Goal: Task Accomplishment & Management: Manage account settings

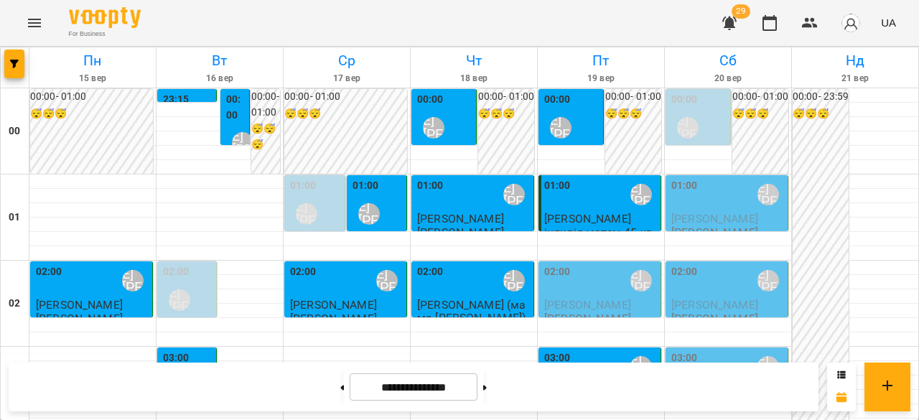
scroll to position [1580, 0]
click at [487, 391] on button at bounding box center [485, 387] width 4 height 32
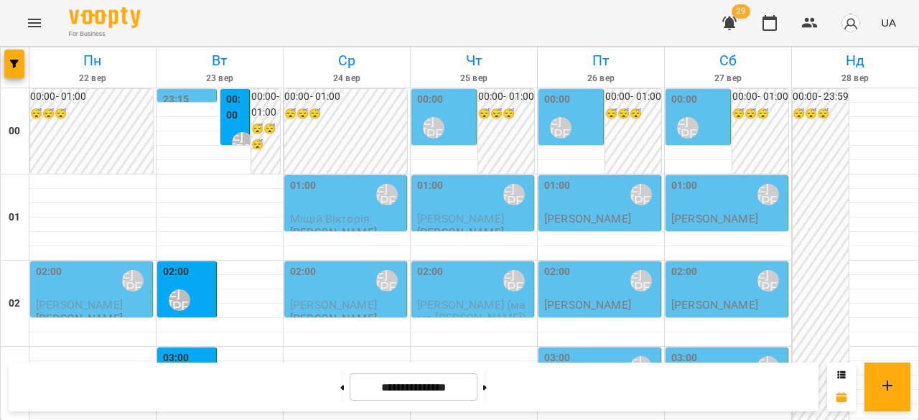
scroll to position [0, 0]
click at [589, 208] on div "01:00 Ліпатьєва Ольга" at bounding box center [600, 194] width 113 height 33
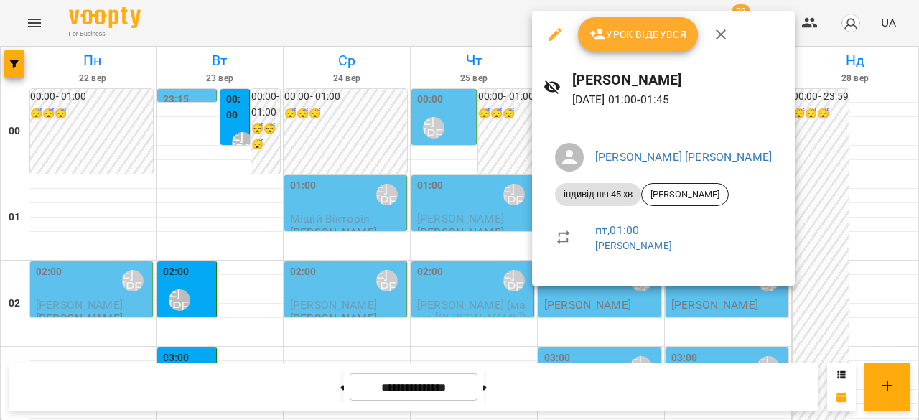
click at [200, 203] on div at bounding box center [459, 210] width 919 height 420
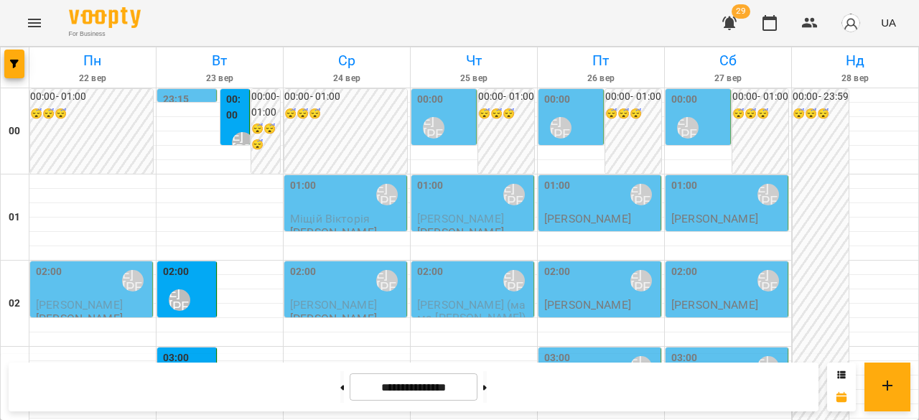
click at [195, 277] on div "02:00 Ліпатьєва Ольга" at bounding box center [188, 290] width 50 height 52
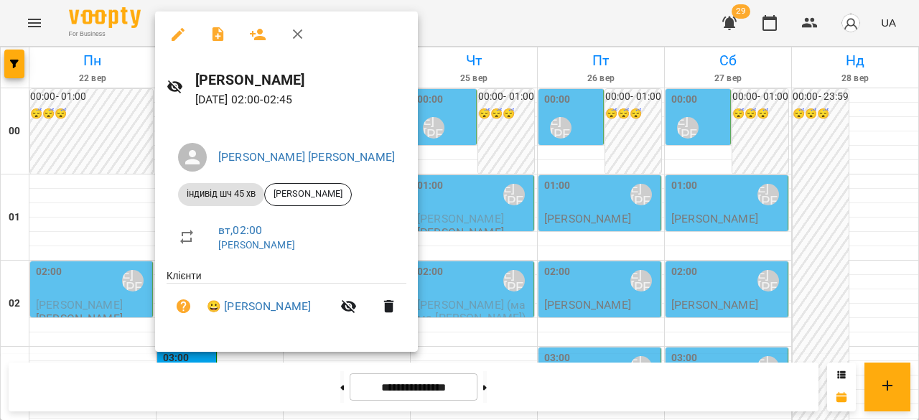
click at [106, 206] on div at bounding box center [459, 210] width 919 height 420
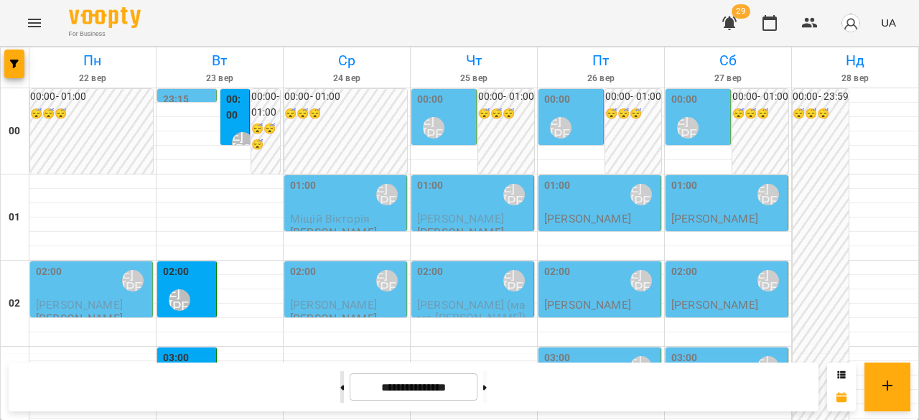
click at [340, 391] on button at bounding box center [342, 387] width 4 height 32
type input "**********"
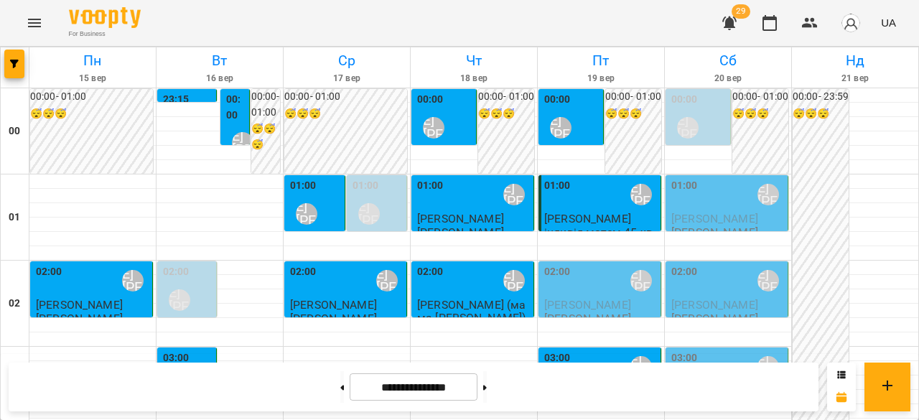
click at [601, 300] on span "[PERSON_NAME]" at bounding box center [587, 305] width 87 height 14
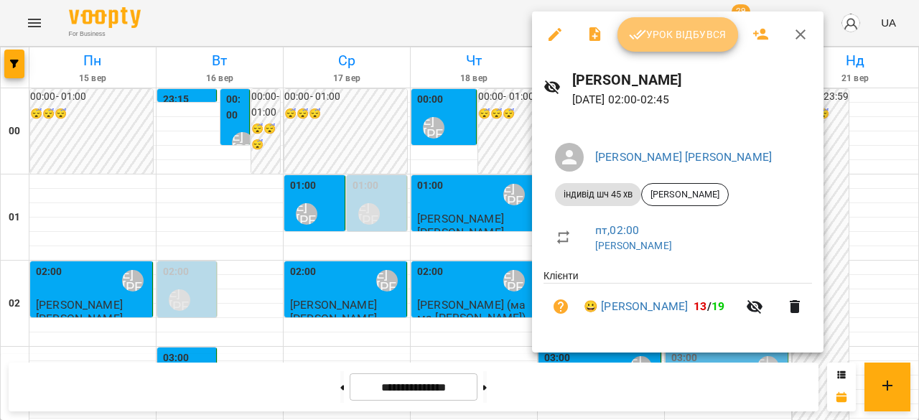
click at [665, 42] on span "Урок відбувся" at bounding box center [678, 34] width 98 height 17
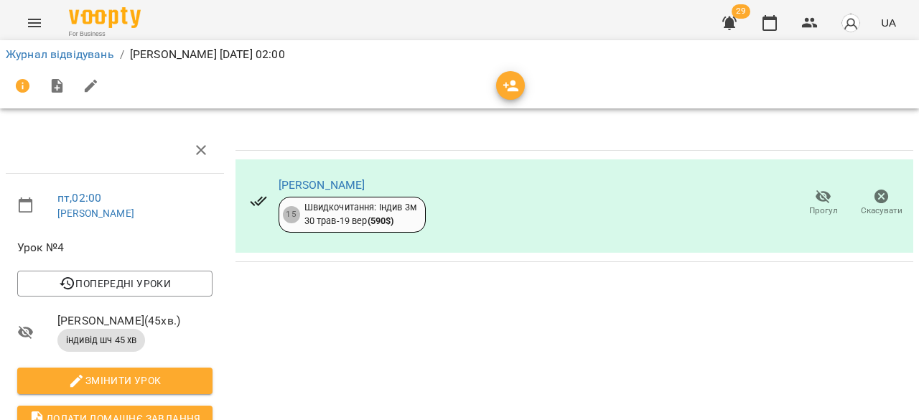
click at [815, 205] on span "Прогул" at bounding box center [823, 202] width 41 height 29
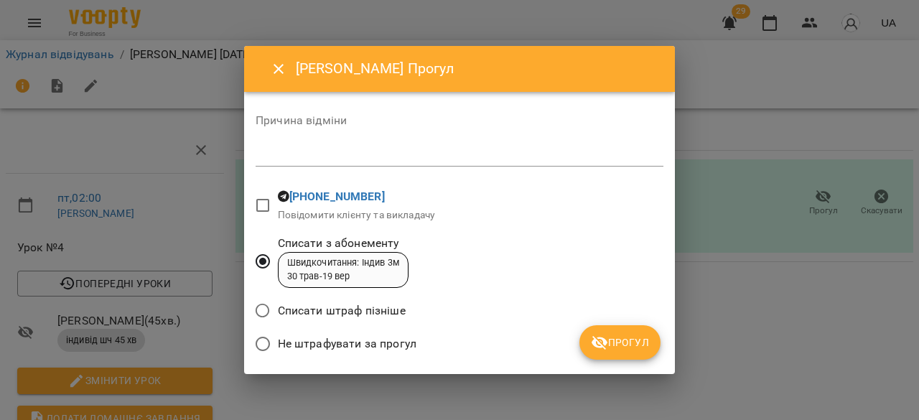
click at [639, 353] on button "Прогул" at bounding box center [620, 342] width 81 height 34
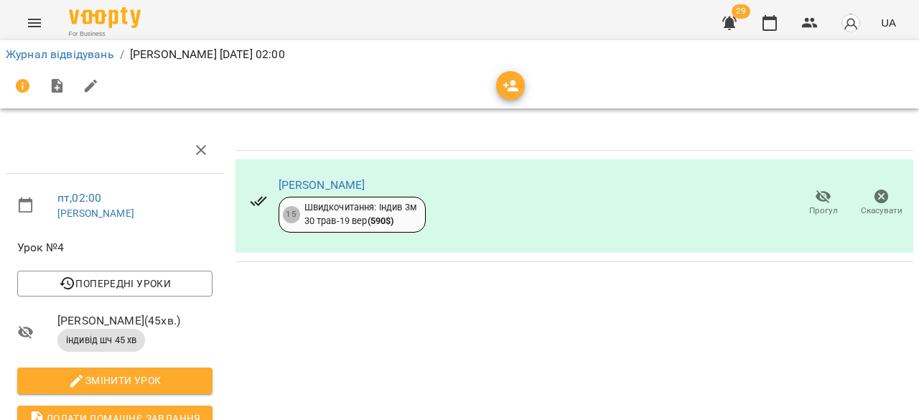
click at [810, 205] on span "Прогул" at bounding box center [824, 211] width 29 height 12
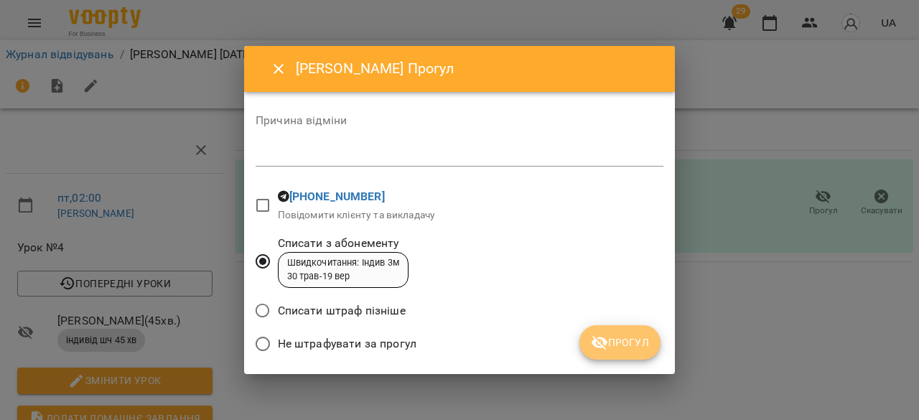
click at [626, 333] on button "Прогул" at bounding box center [620, 342] width 81 height 34
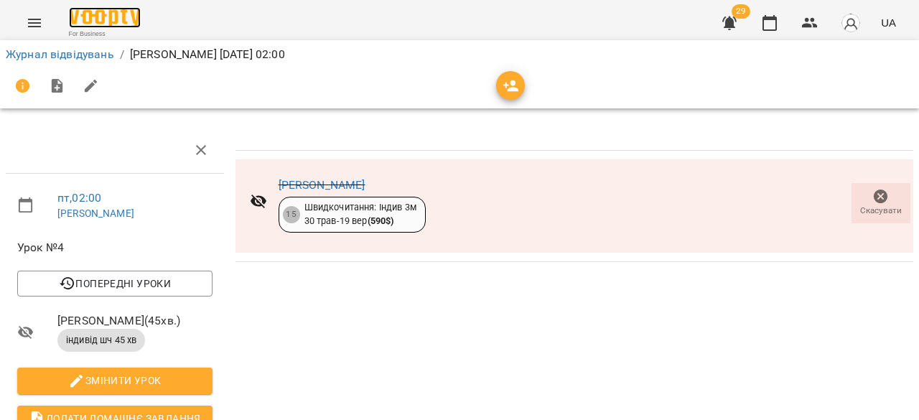
click at [113, 12] on img at bounding box center [105, 17] width 72 height 21
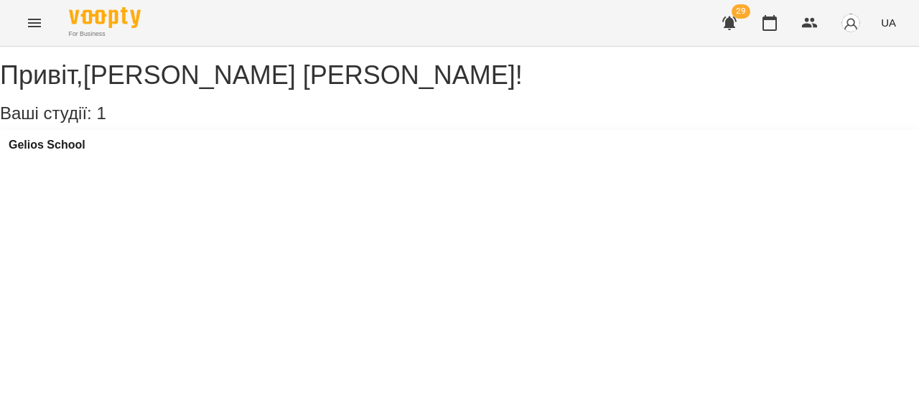
click at [18, 19] on button "Menu" at bounding box center [34, 23] width 34 height 34
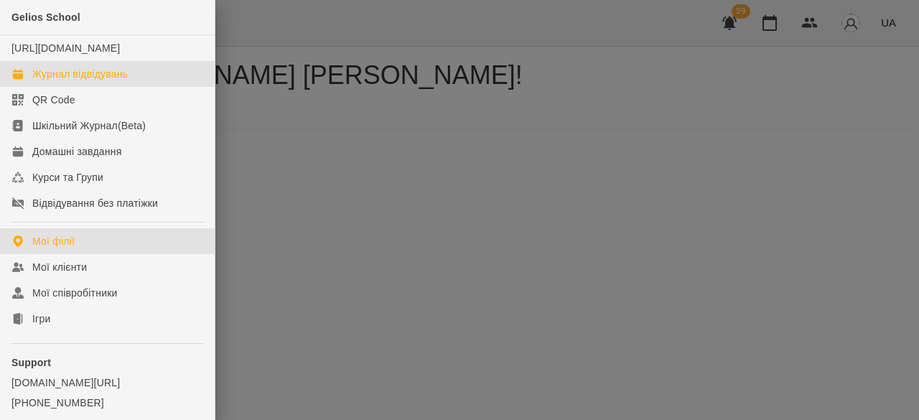
click at [73, 81] on div "Журнал відвідувань" at bounding box center [80, 74] width 96 height 14
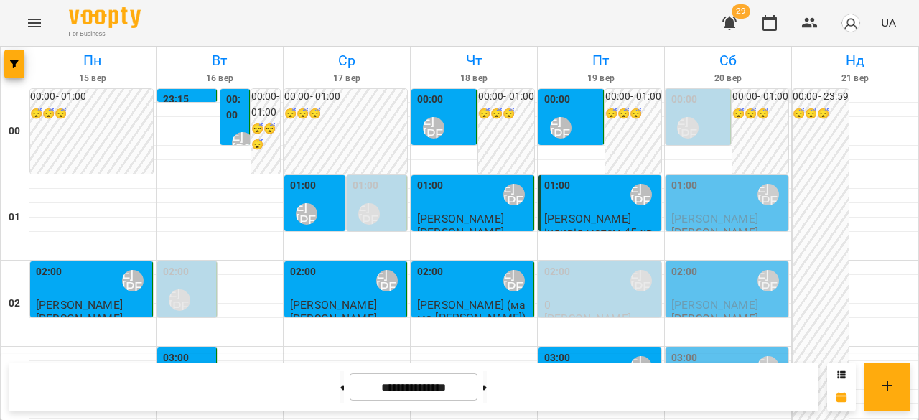
scroll to position [1437, 0]
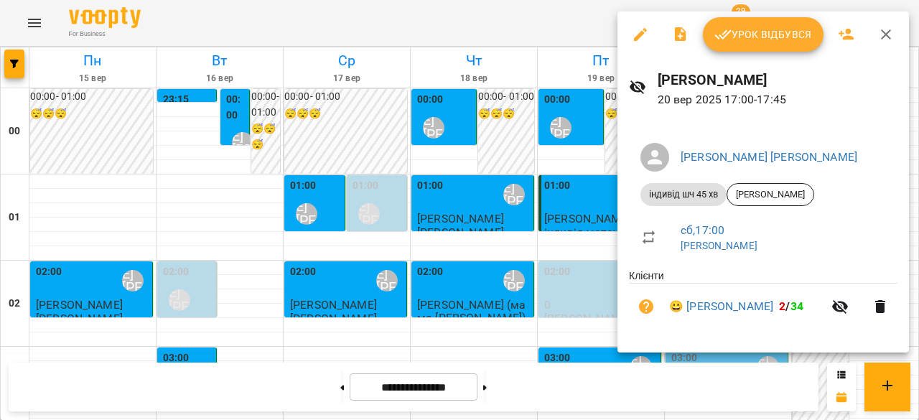
drag, startPoint x: 449, startPoint y: 155, endPoint x: 458, endPoint y: 153, distance: 8.9
click at [449, 155] on div at bounding box center [459, 210] width 919 height 420
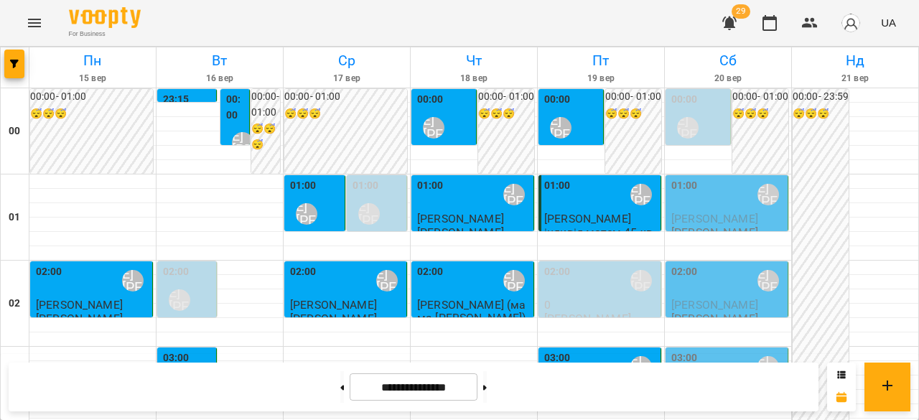
scroll to position [0, 0]
